Goal: Find specific page/section: Find specific page/section

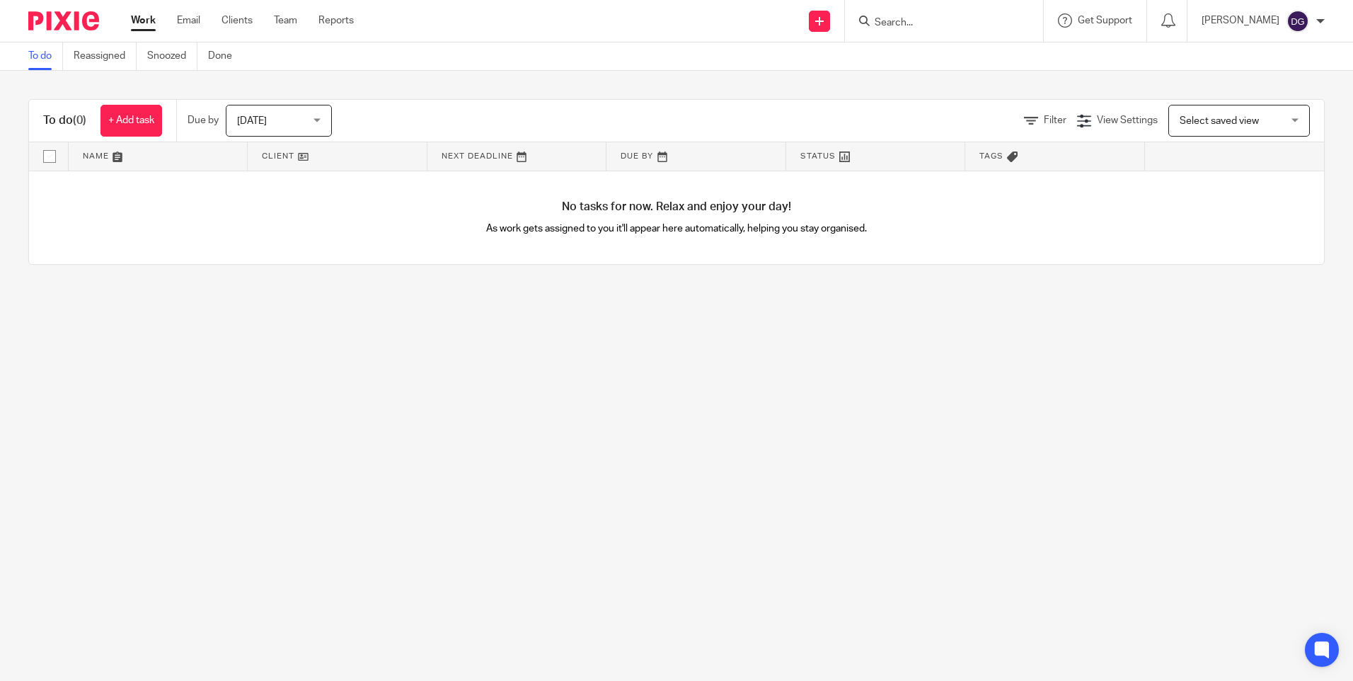
click at [985, 18] on input "Search" at bounding box center [936, 23] width 127 height 13
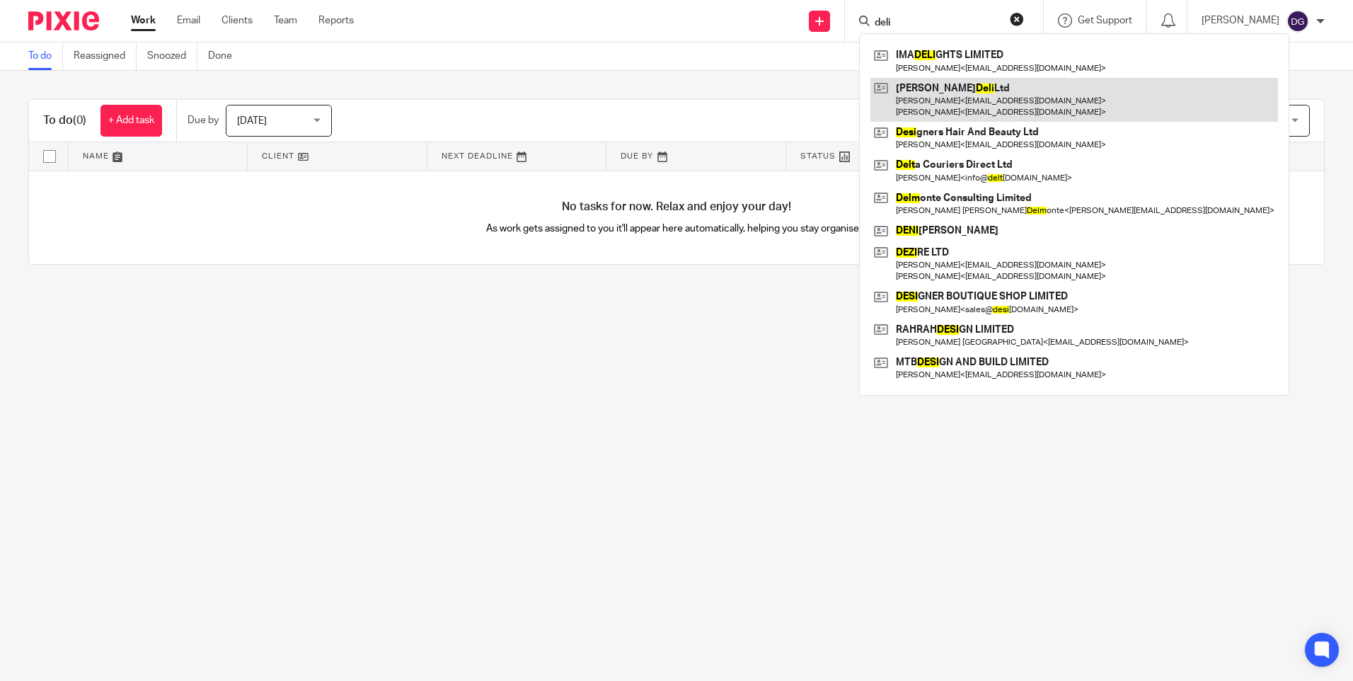
type input "deli"
click at [969, 98] on link at bounding box center [1074, 100] width 408 height 44
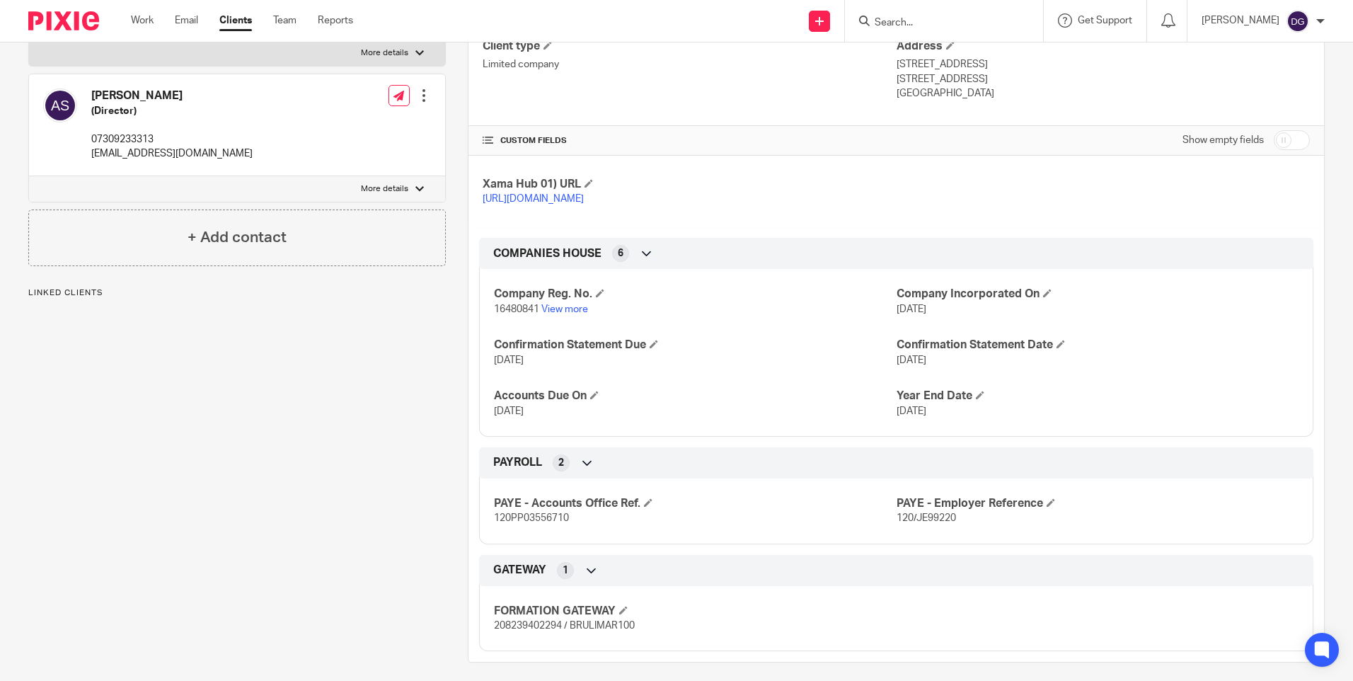
scroll to position [265, 0]
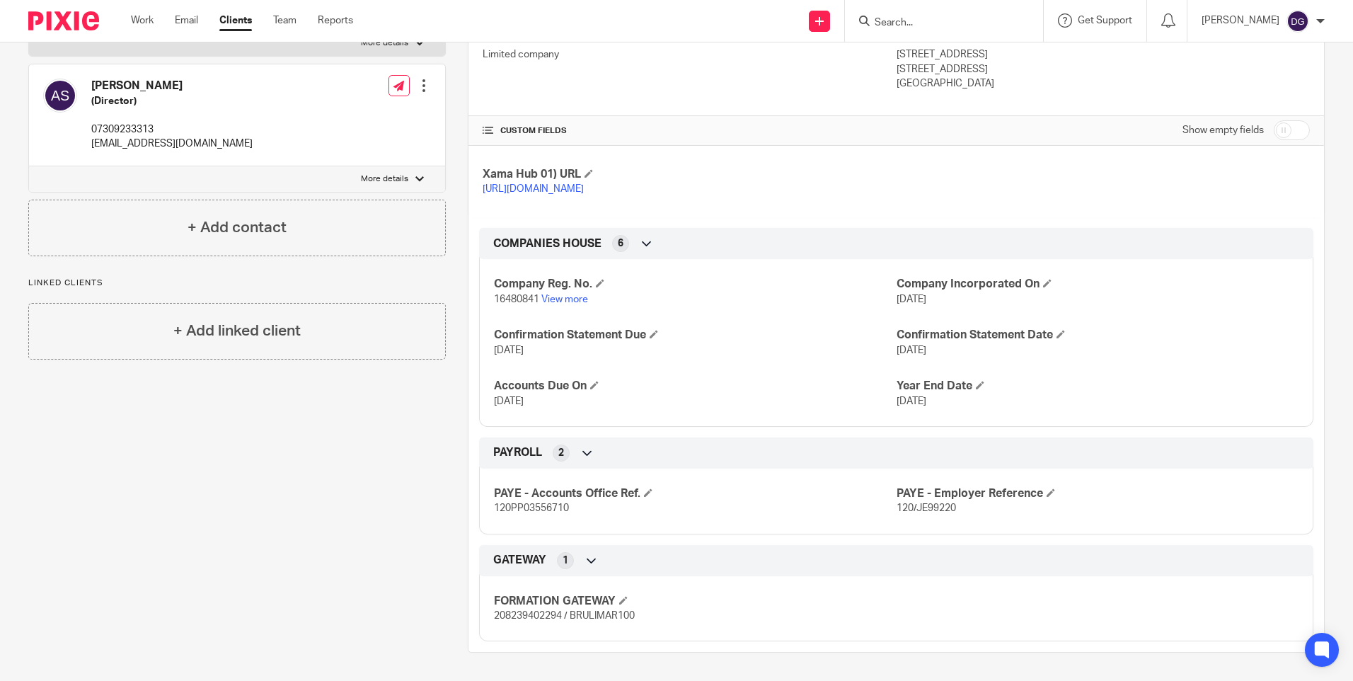
click at [925, 21] on input "Search" at bounding box center [936, 23] width 127 height 13
type input "uk nan"
click at [944, 65] on link at bounding box center [989, 61] width 239 height 33
